Goal: Task Accomplishment & Management: Manage account settings

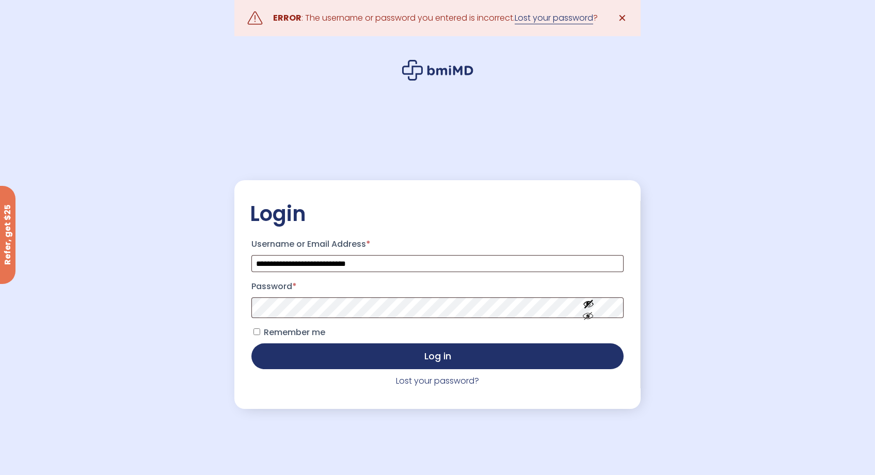
click at [572, 17] on link "Lost your password" at bounding box center [554, 18] width 78 height 12
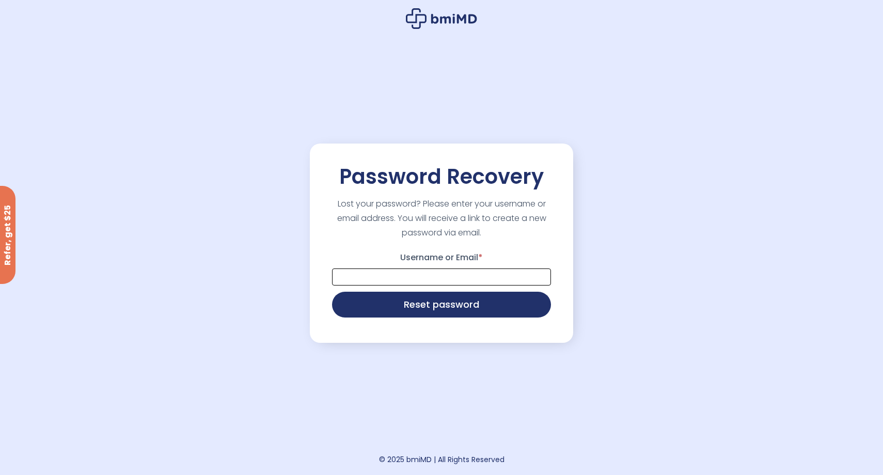
click at [384, 277] on input "Username or Email *" at bounding box center [441, 277] width 219 height 17
type input "**********"
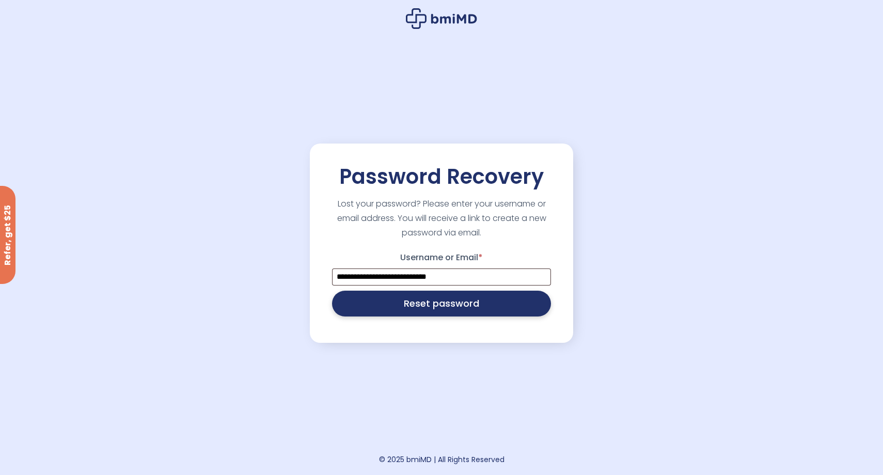
click at [419, 305] on button "Reset password" at bounding box center [441, 304] width 219 height 26
